Goal: Book appointment/travel/reservation

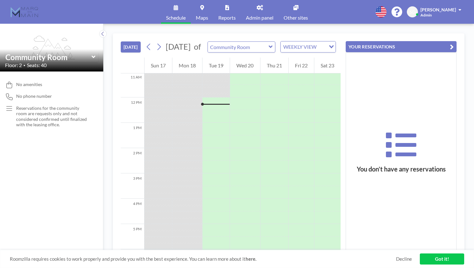
scroll to position [291, 0]
click at [448, 258] on link "Got it!" at bounding box center [442, 259] width 44 height 11
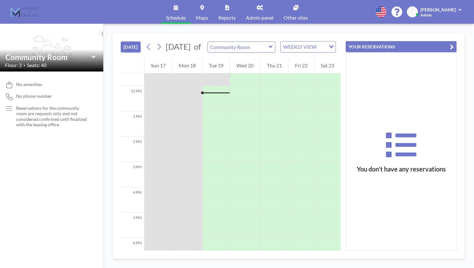
click at [376, 48] on button "YOUR RESERVATIONS" at bounding box center [401, 46] width 111 height 11
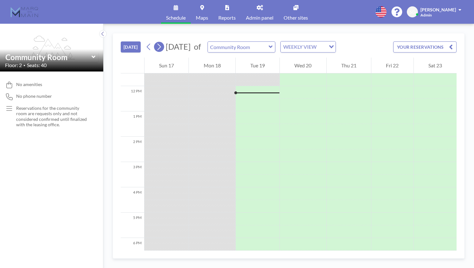
click at [162, 46] on icon at bounding box center [159, 47] width 6 height 10
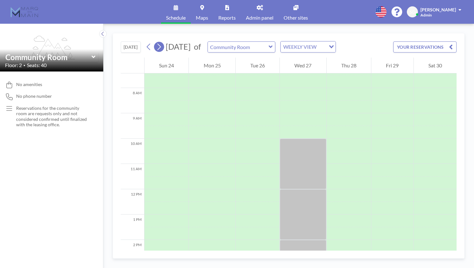
scroll to position [190, 0]
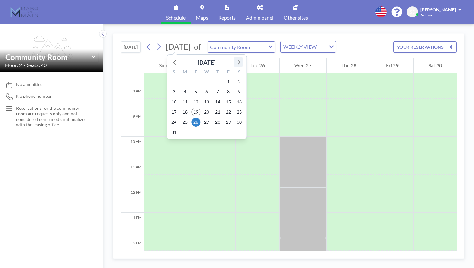
click at [238, 64] on icon at bounding box center [238, 62] width 8 height 8
click at [174, 93] on span "7" at bounding box center [173, 91] width 9 height 9
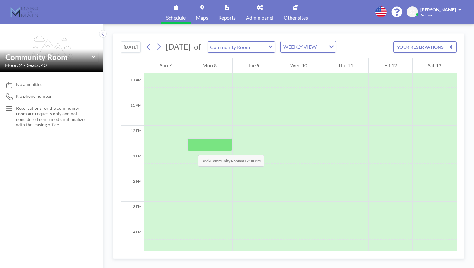
scroll to position [253, 0]
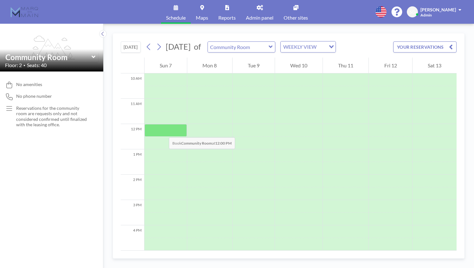
click at [163, 131] on div at bounding box center [165, 130] width 42 height 13
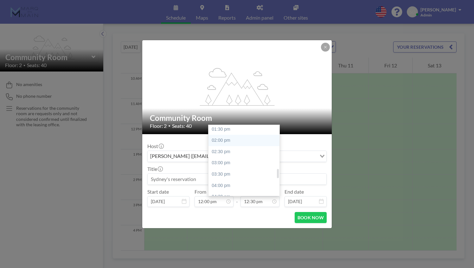
scroll to position [345, 0]
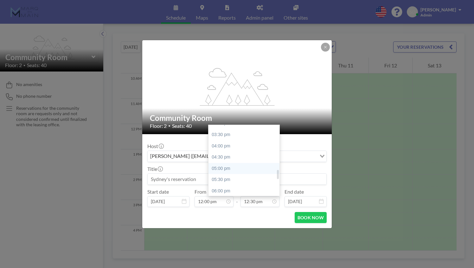
click at [239, 171] on div "05:00 pm" at bounding box center [245, 168] width 74 height 11
type input "05:00 pm"
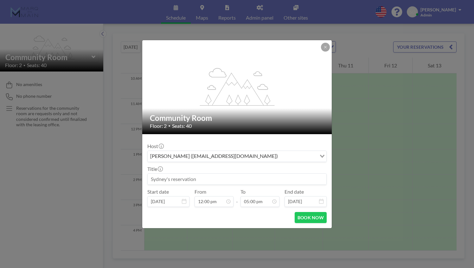
click at [228, 176] on input at bounding box center [237, 179] width 179 height 11
type input "C"
click at [304, 219] on button "BOOK NOW" at bounding box center [311, 217] width 32 height 11
type input "Pool Party"
